Goal: Information Seeking & Learning: Find contact information

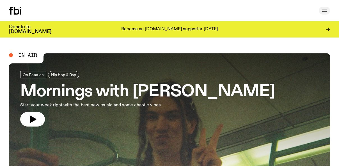
click at [323, 11] on icon "button" at bounding box center [324, 11] width 4 height 0
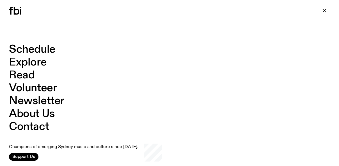
click at [36, 124] on link "Contact" at bounding box center [29, 127] width 40 height 11
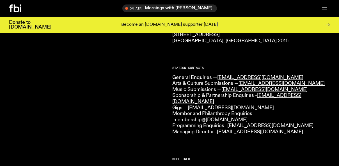
scroll to position [121, 0]
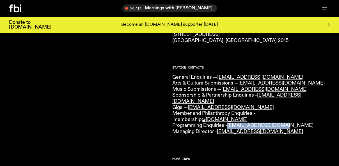
drag, startPoint x: 284, startPoint y: 114, endPoint x: 229, endPoint y: 114, distance: 54.4
click at [229, 114] on p "General Enquiries — [EMAIL_ADDRESS][DOMAIN_NAME] Arts & Culture Submissions — […" at bounding box center [251, 105] width 158 height 61
copy link "[EMAIL_ADDRESS][DOMAIN_NAME]"
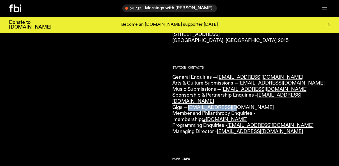
drag, startPoint x: 232, startPoint y: 101, endPoint x: 189, endPoint y: 101, distance: 43.2
click at [189, 101] on p "General Enquiries — [EMAIL_ADDRESS][DOMAIN_NAME] Arts & Culture Submissions — […" at bounding box center [251, 105] width 158 height 61
copy link "[EMAIL_ADDRESS][DOMAIN_NAME]"
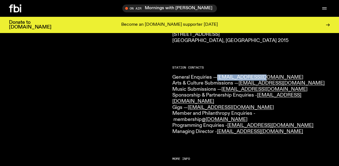
drag, startPoint x: 260, startPoint y: 77, endPoint x: 217, endPoint y: 75, distance: 42.9
click at [217, 75] on p "General Enquiries — [EMAIL_ADDRESS][DOMAIN_NAME] Arts & Culture Submissions — […" at bounding box center [251, 105] width 158 height 61
copy p "[EMAIL_ADDRESS][DOMAIN_NAME]"
